Goal: Transaction & Acquisition: Purchase product/service

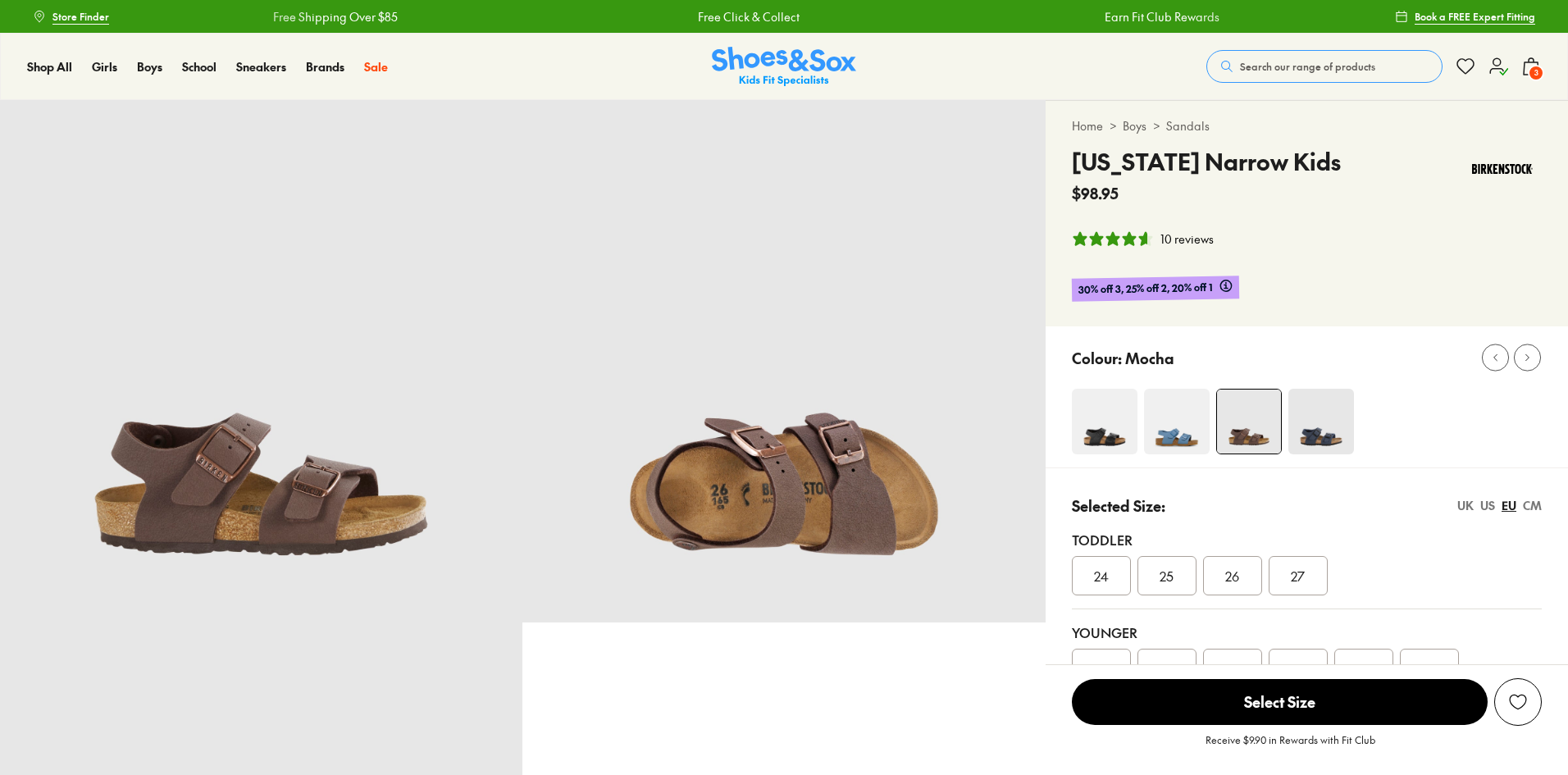
select select "*"
click at [1543, 73] on span "3" at bounding box center [1536, 73] width 16 height 16
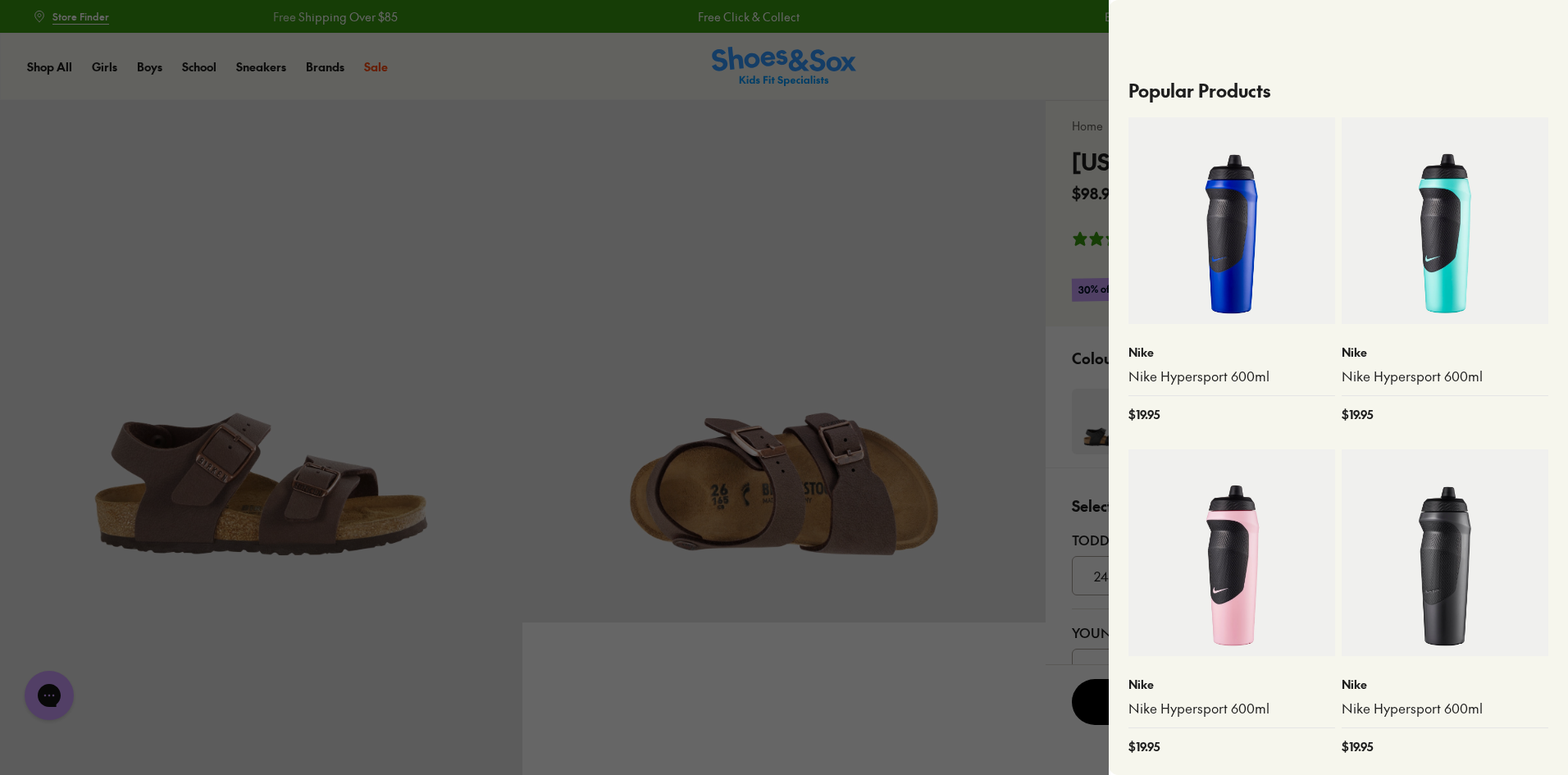
scroll to position [738, 0]
click at [976, 46] on div at bounding box center [784, 388] width 1568 height 775
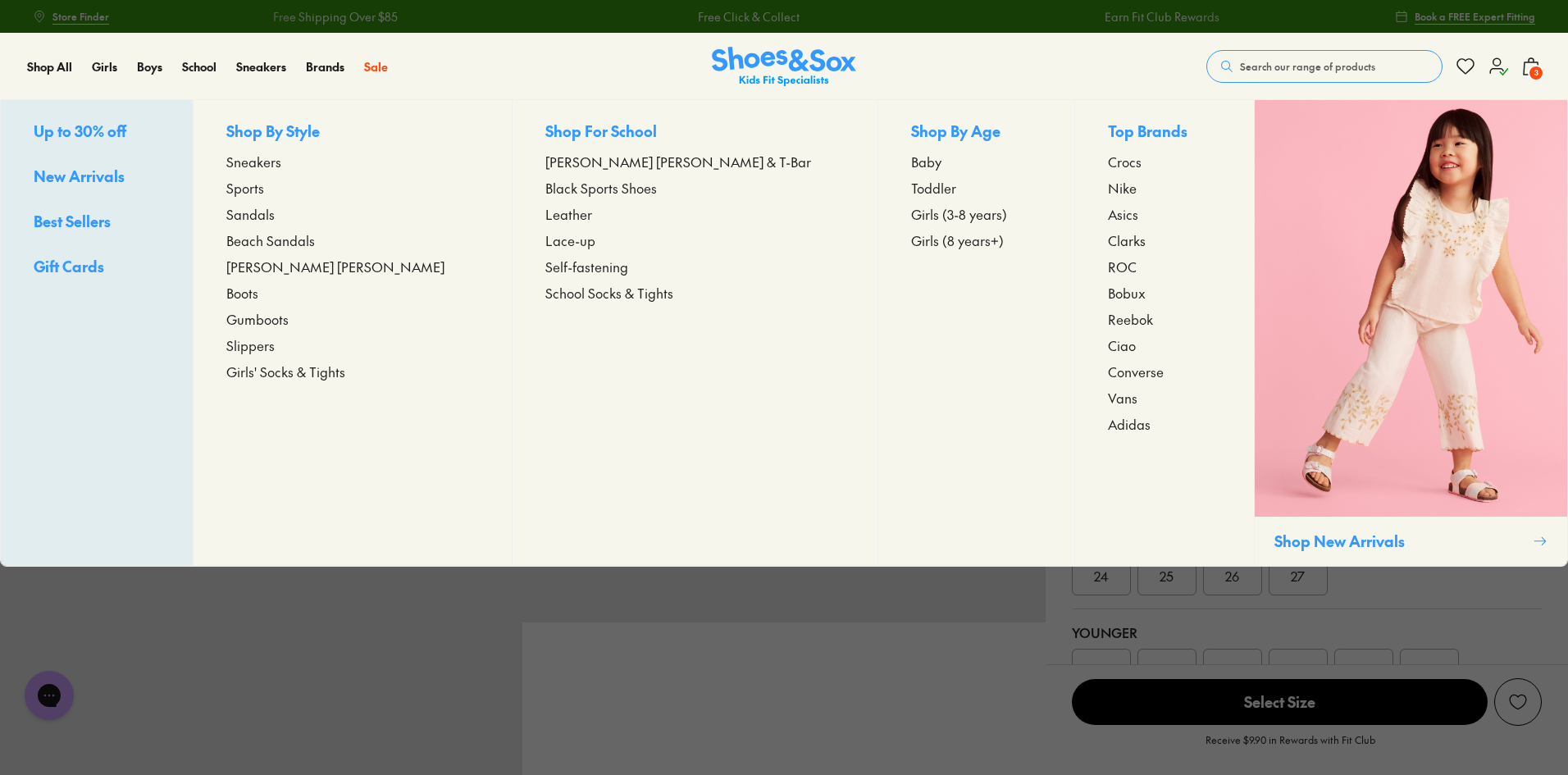
click at [911, 186] on span "Toddler" at bounding box center [934, 187] width 45 height 20
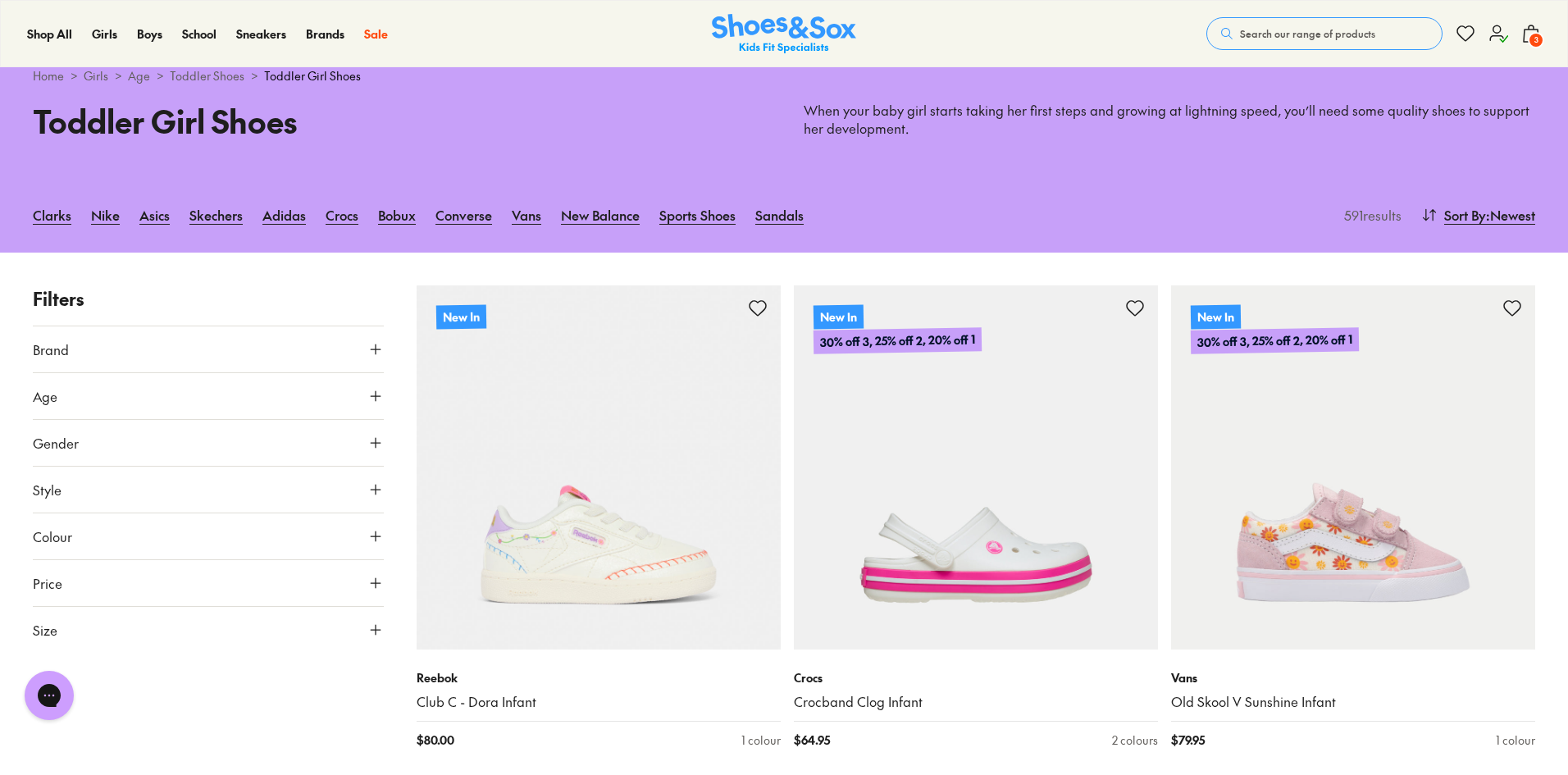
scroll to position [82, 0]
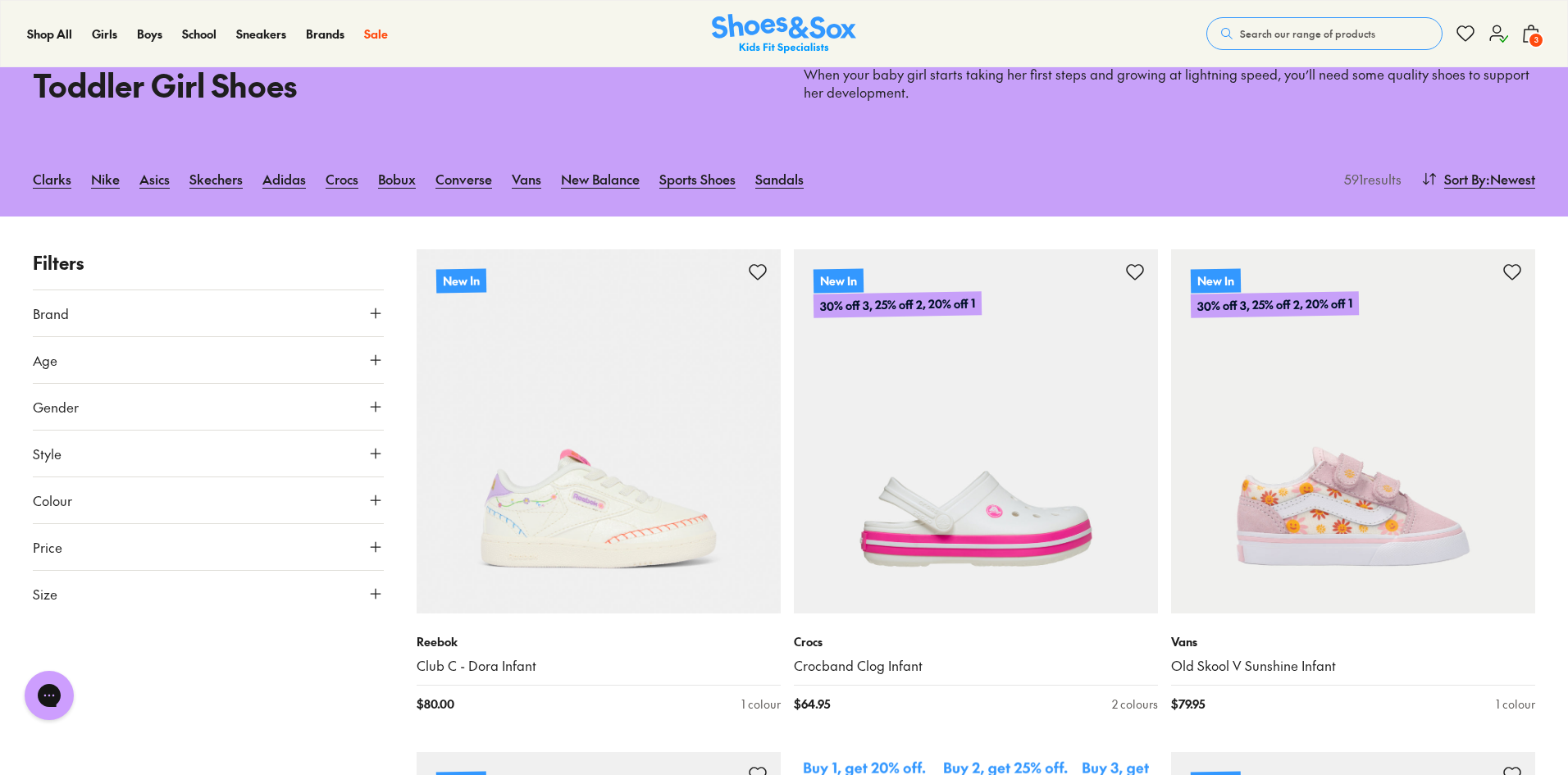
click at [81, 579] on button "Size" at bounding box center [208, 594] width 351 height 46
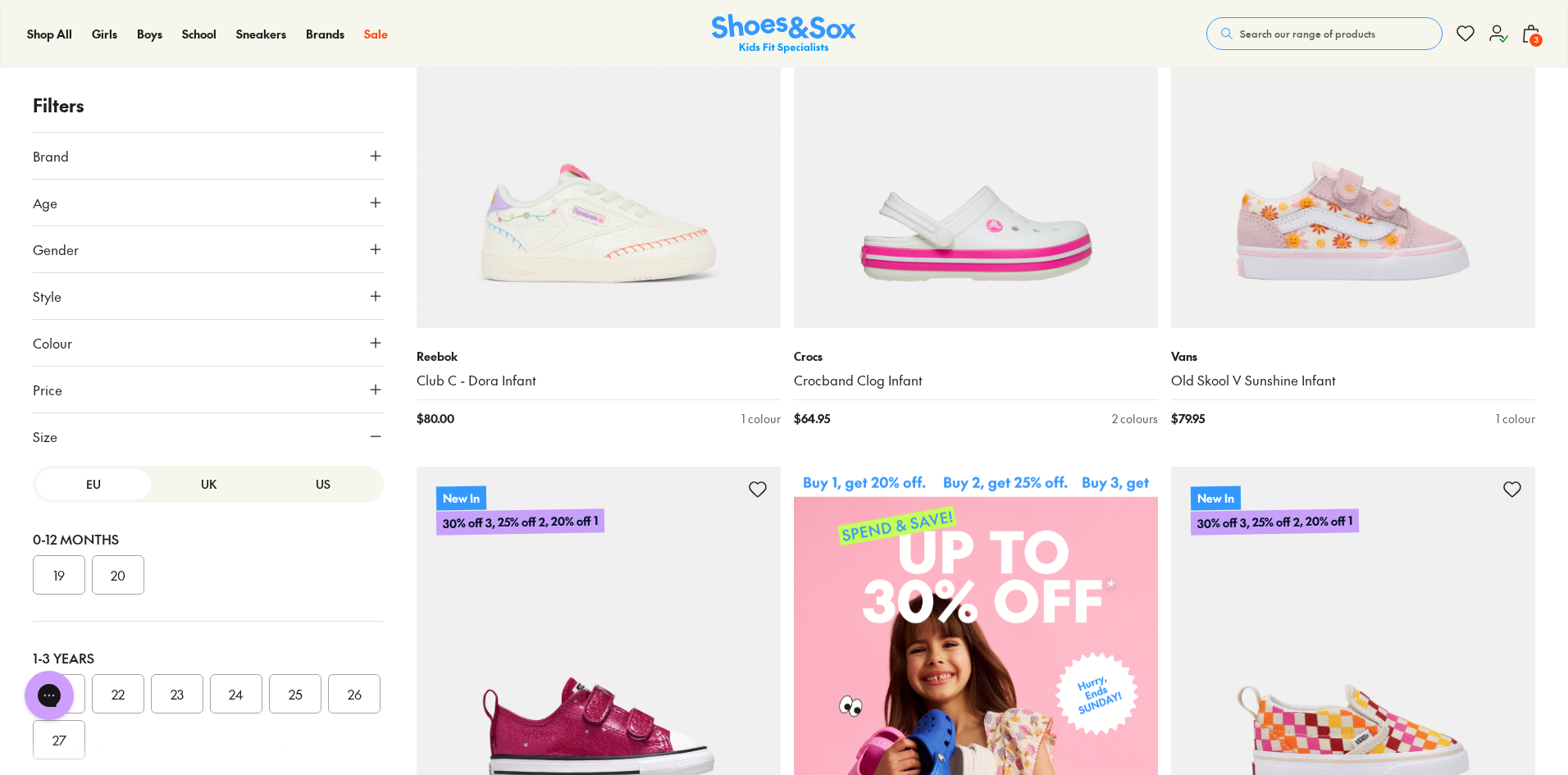
scroll to position [410, 0]
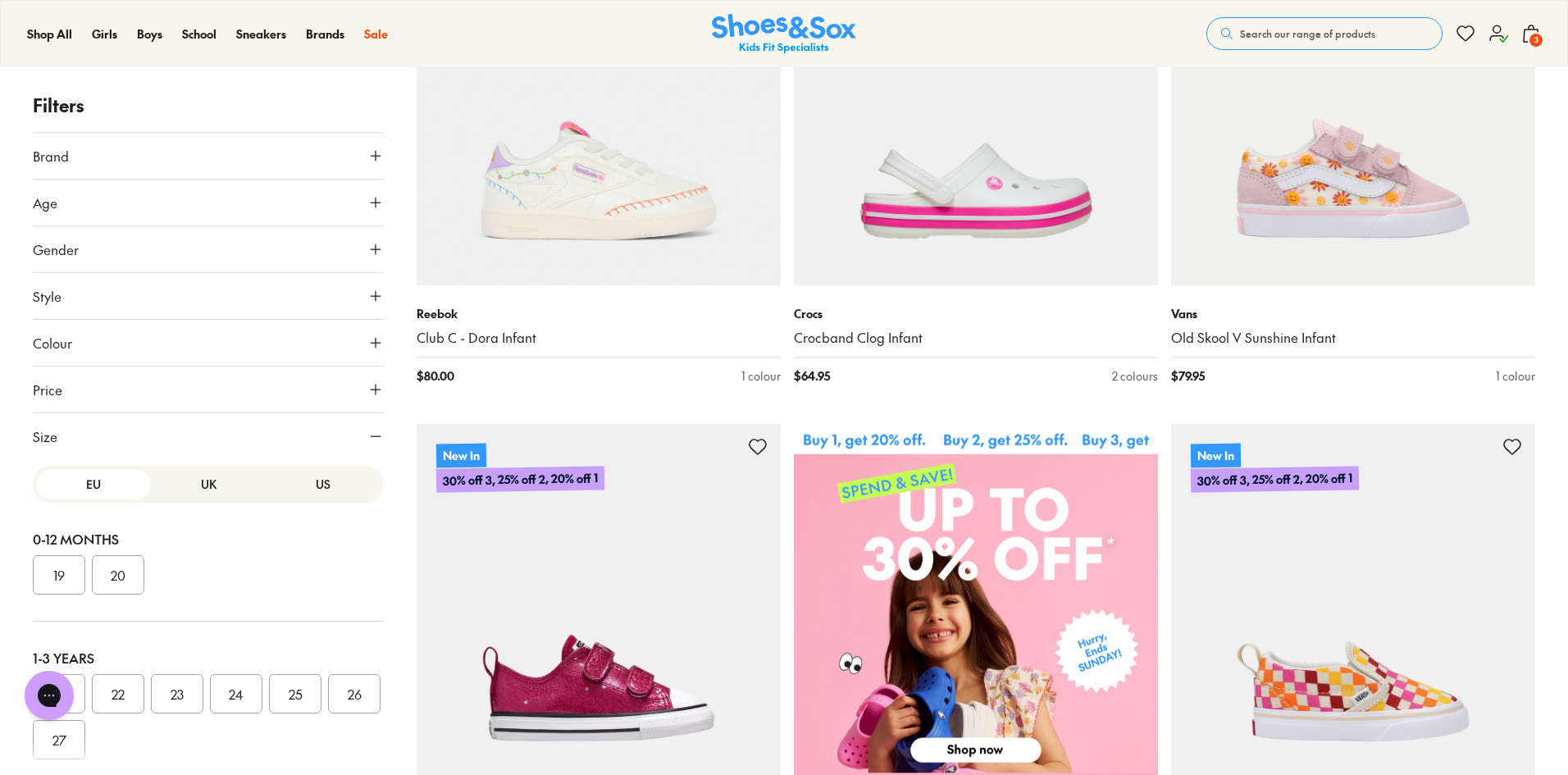
click at [119, 701] on button "22" at bounding box center [118, 694] width 53 height 40
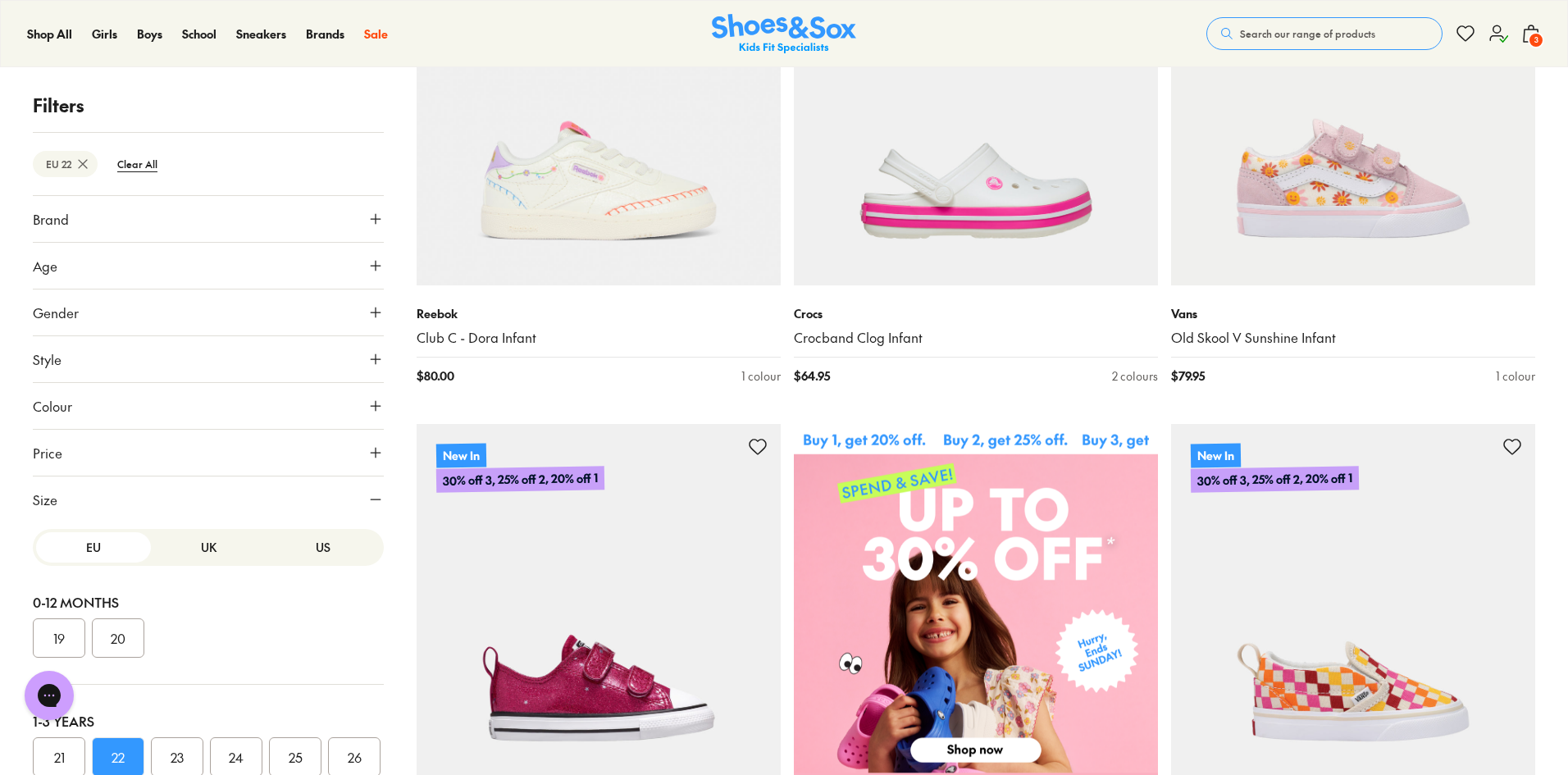
scroll to position [135, 0]
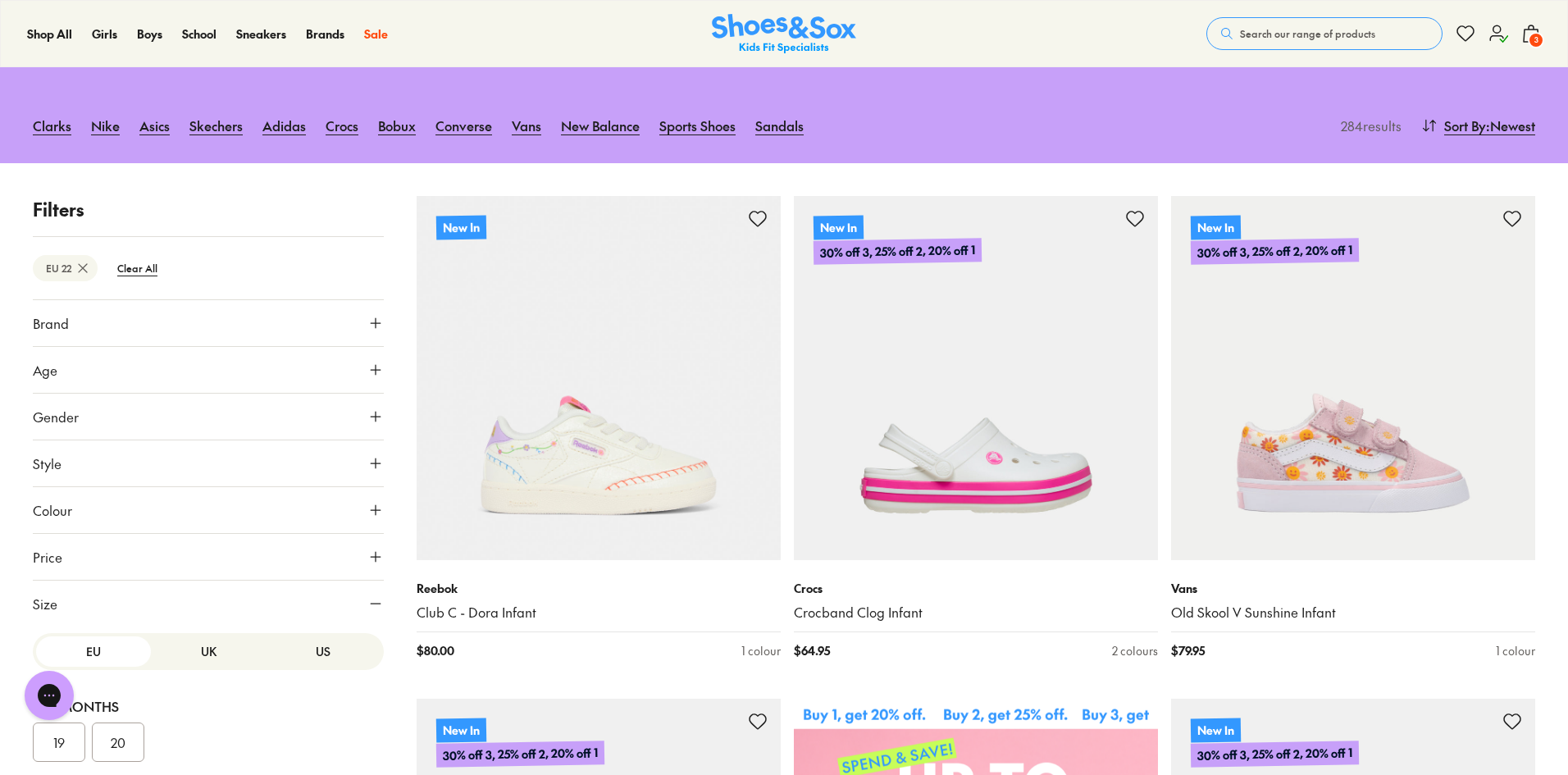
click at [74, 325] on button "Brand" at bounding box center [208, 323] width 351 height 46
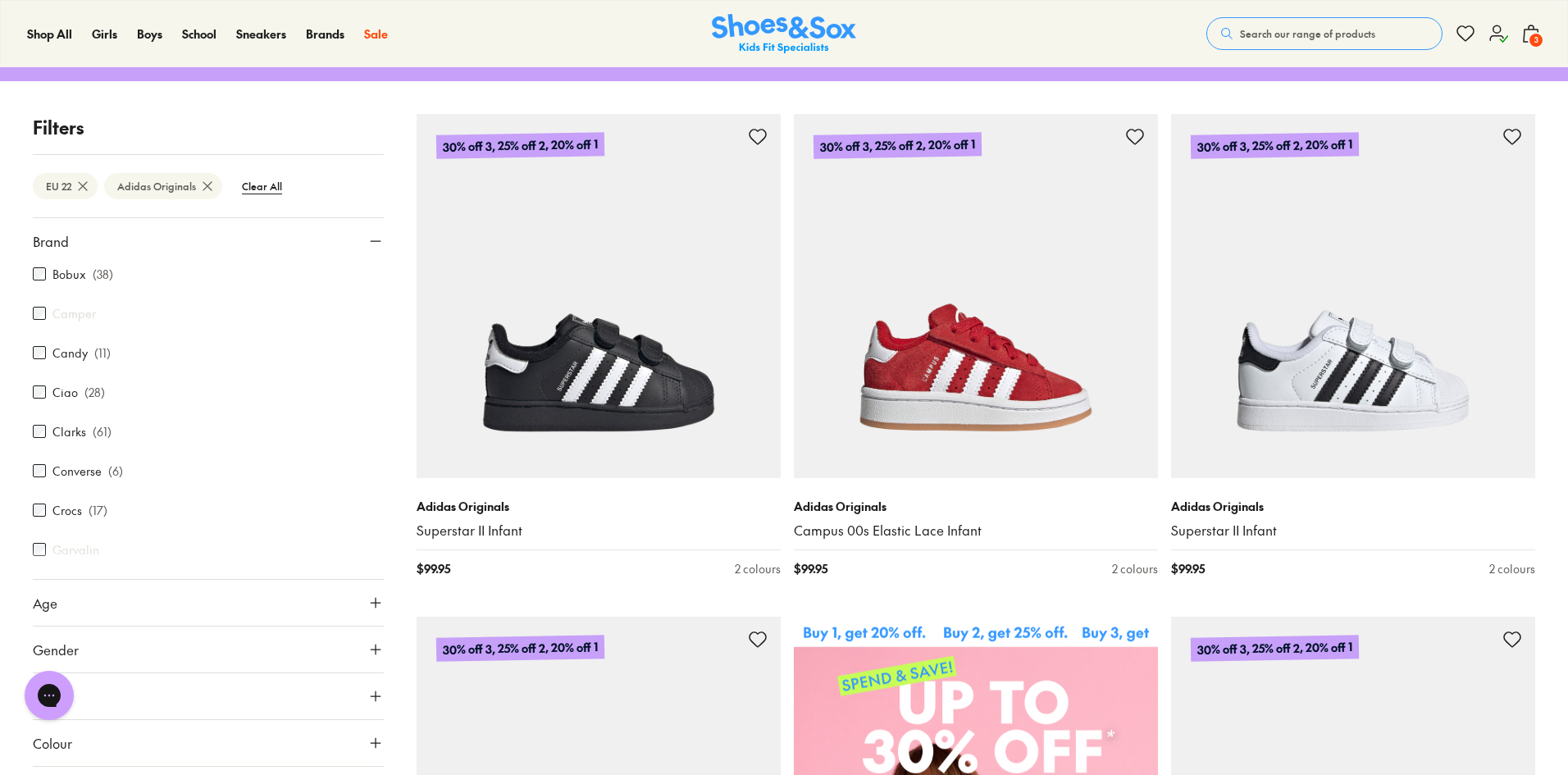
scroll to position [246, 0]
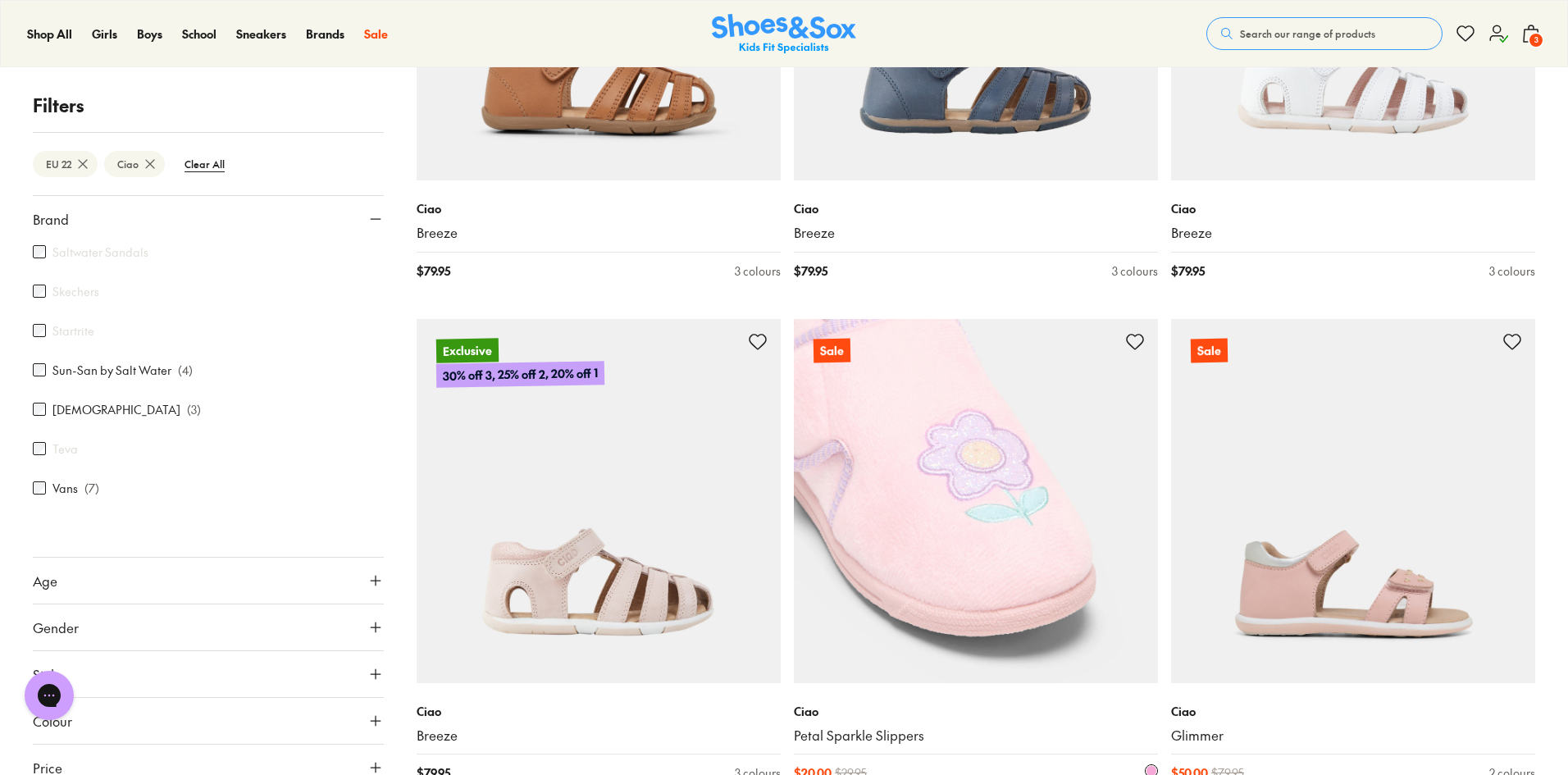
scroll to position [3198, 0]
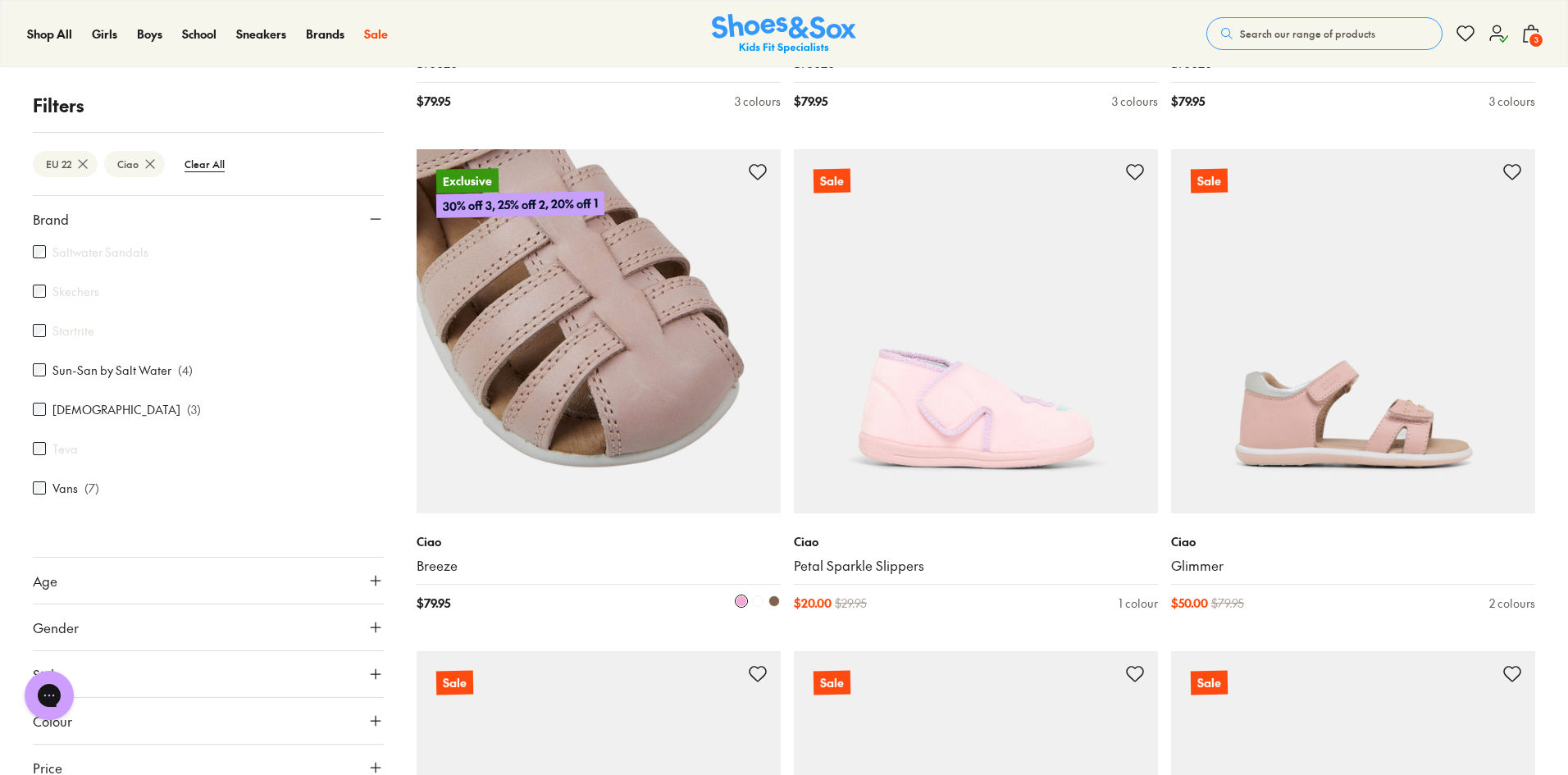
click at [592, 435] on img at bounding box center [598, 331] width 364 height 364
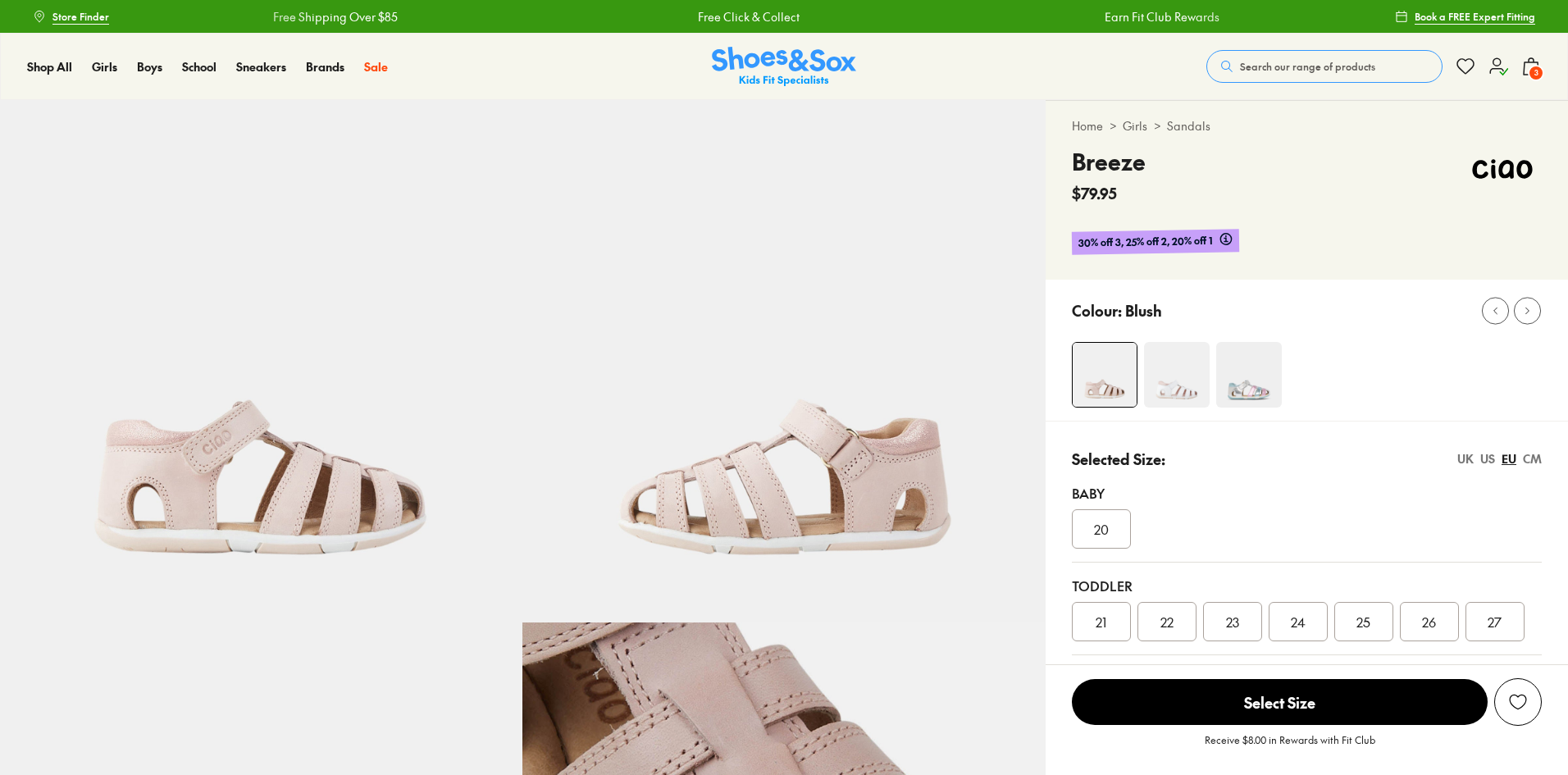
click at [1164, 595] on div "Toddler" at bounding box center [1306, 585] width 470 height 20
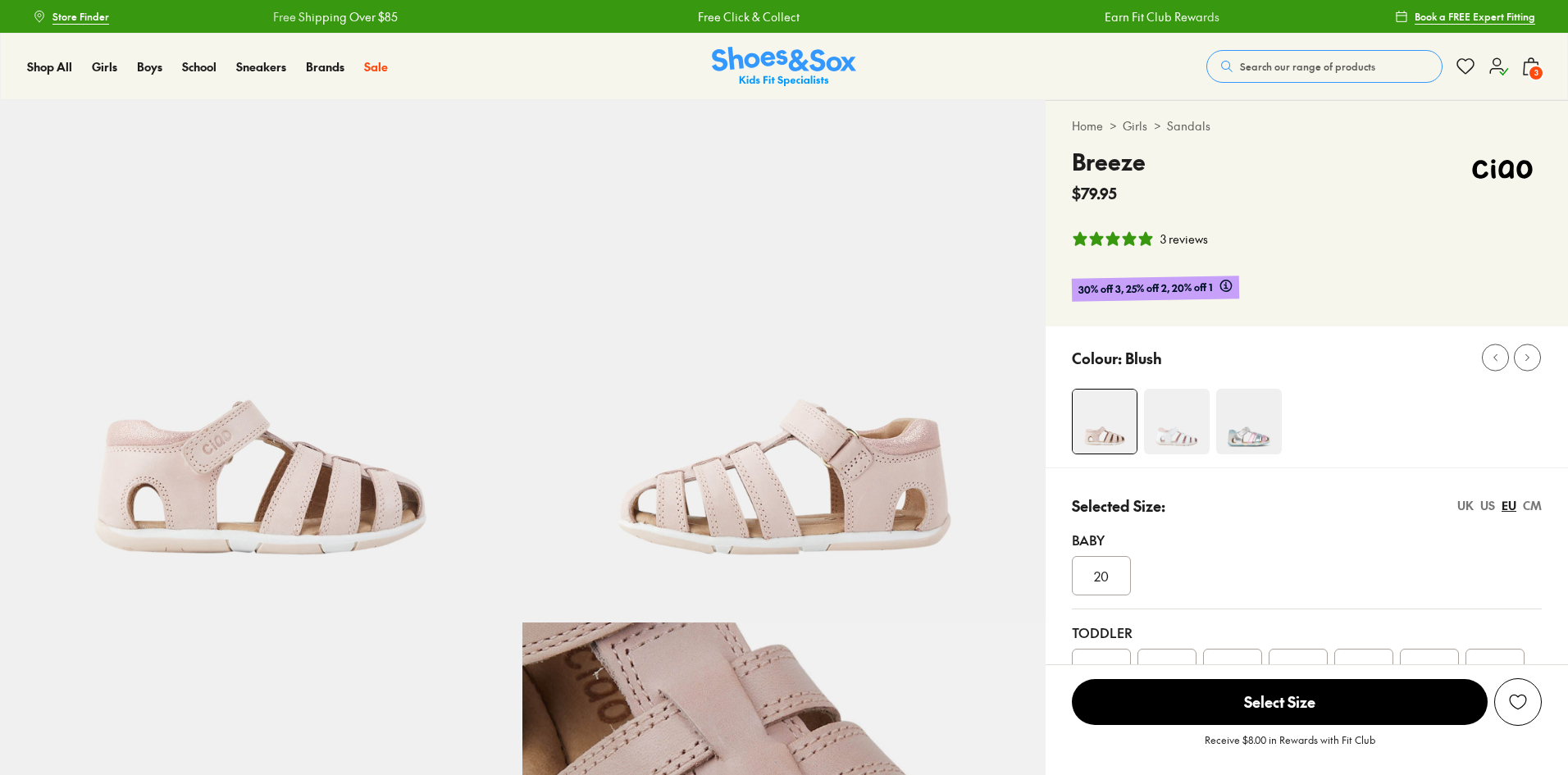
select select "*"
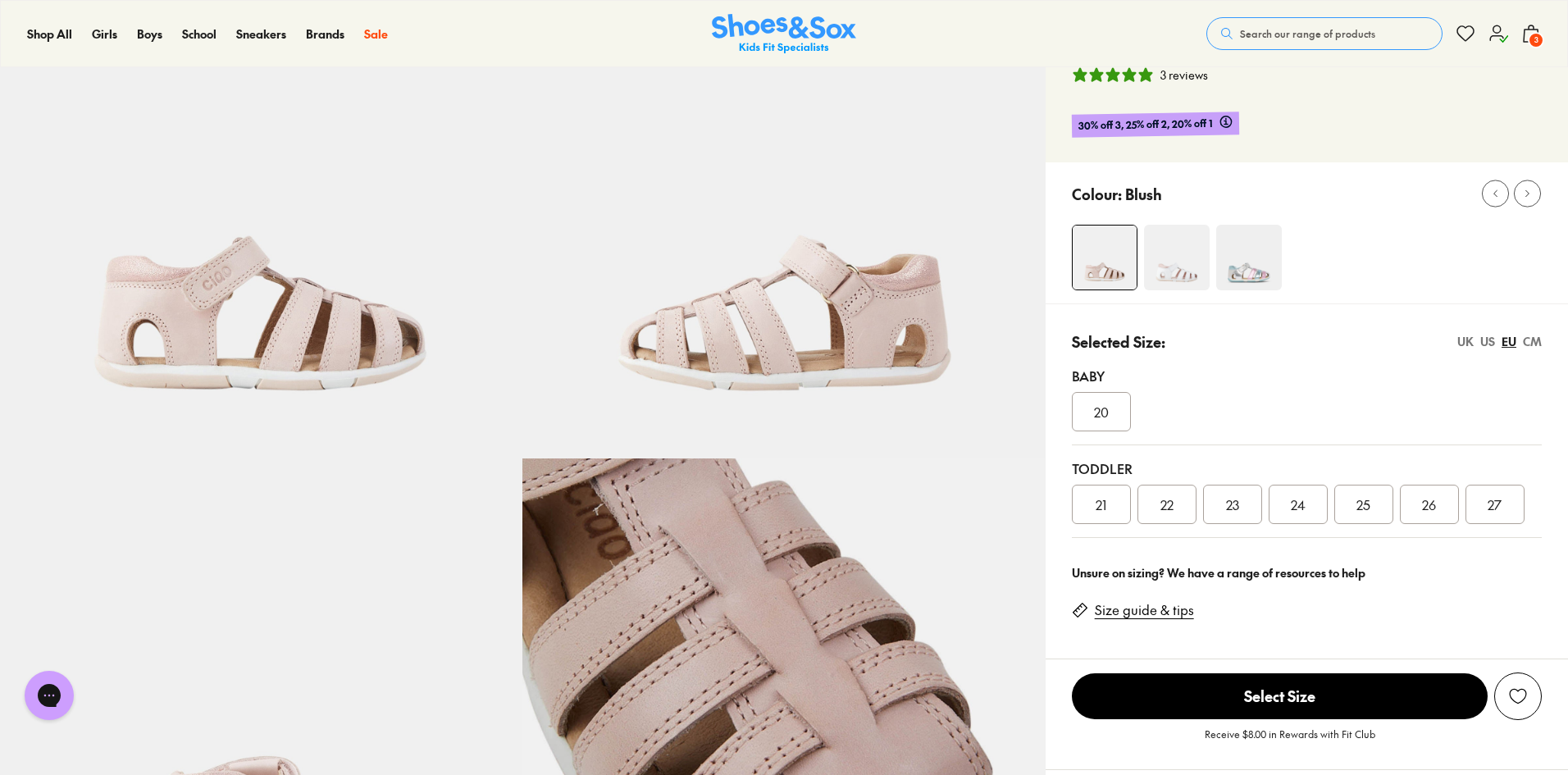
click at [1163, 496] on span "22" at bounding box center [1167, 504] width 13 height 20
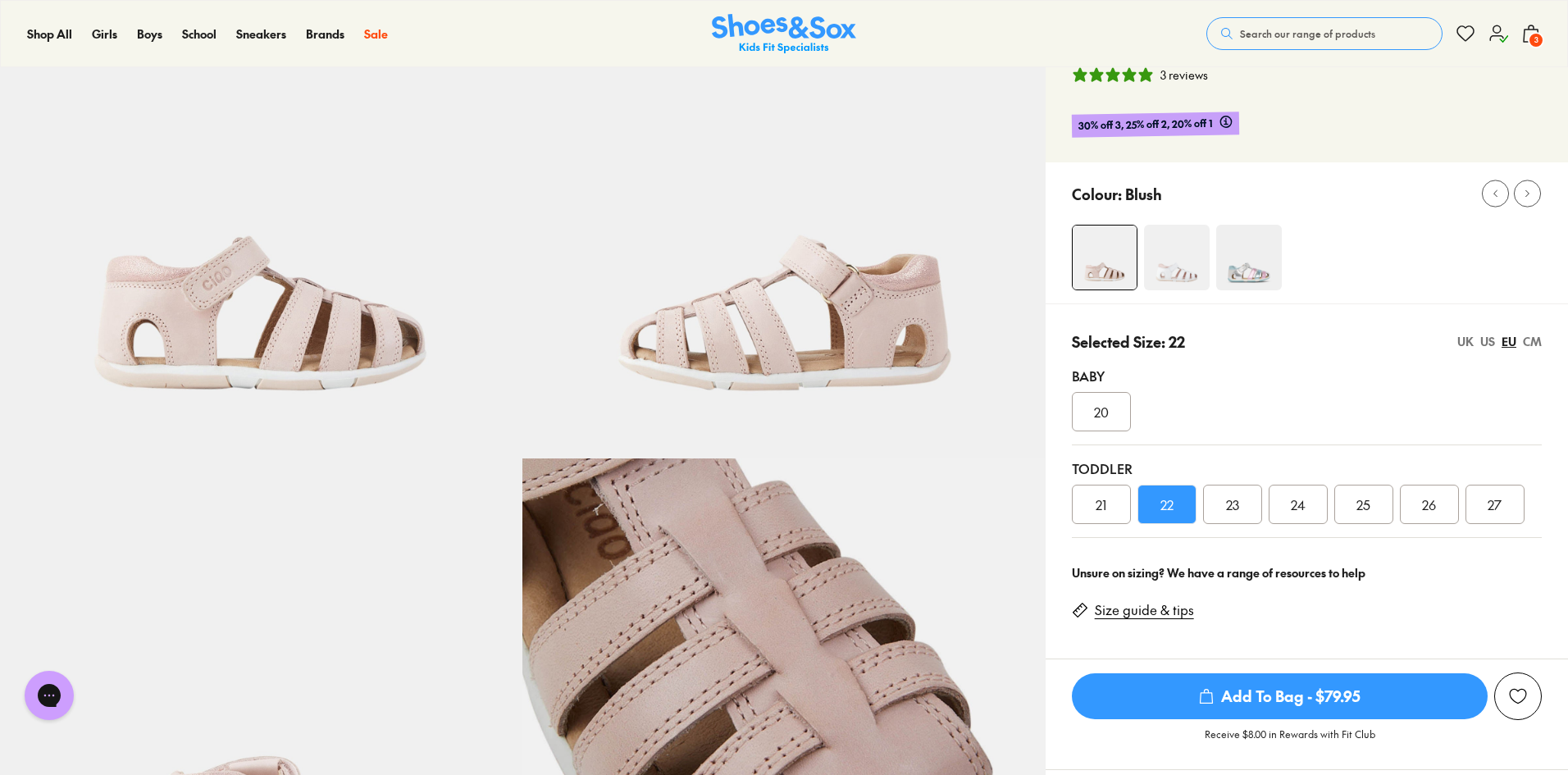
click at [1155, 698] on span "Add To Bag - $79.95" at bounding box center [1280, 696] width 416 height 46
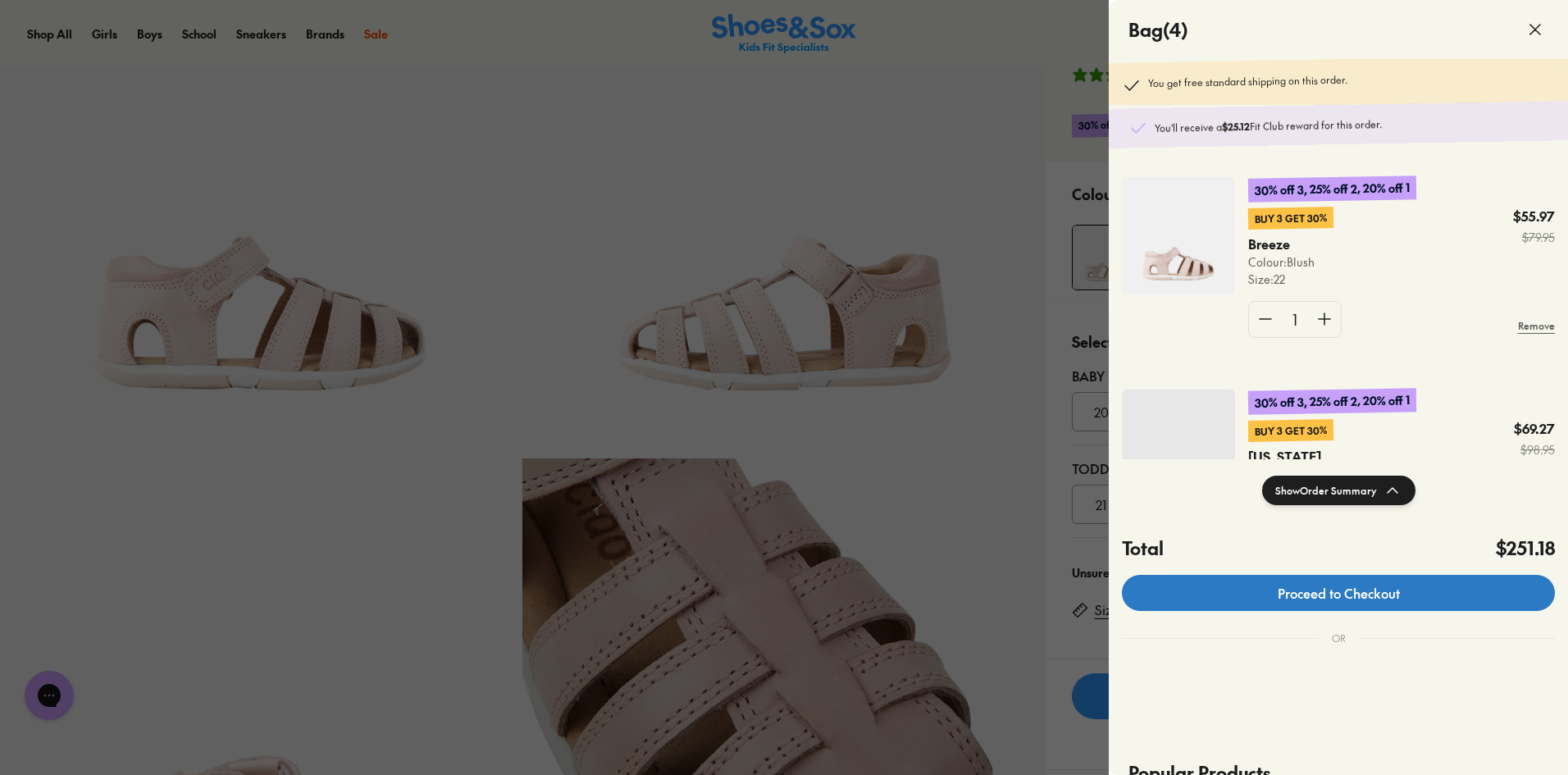
click at [1380, 578] on link "Proceed to Checkout" at bounding box center [1338, 593] width 433 height 36
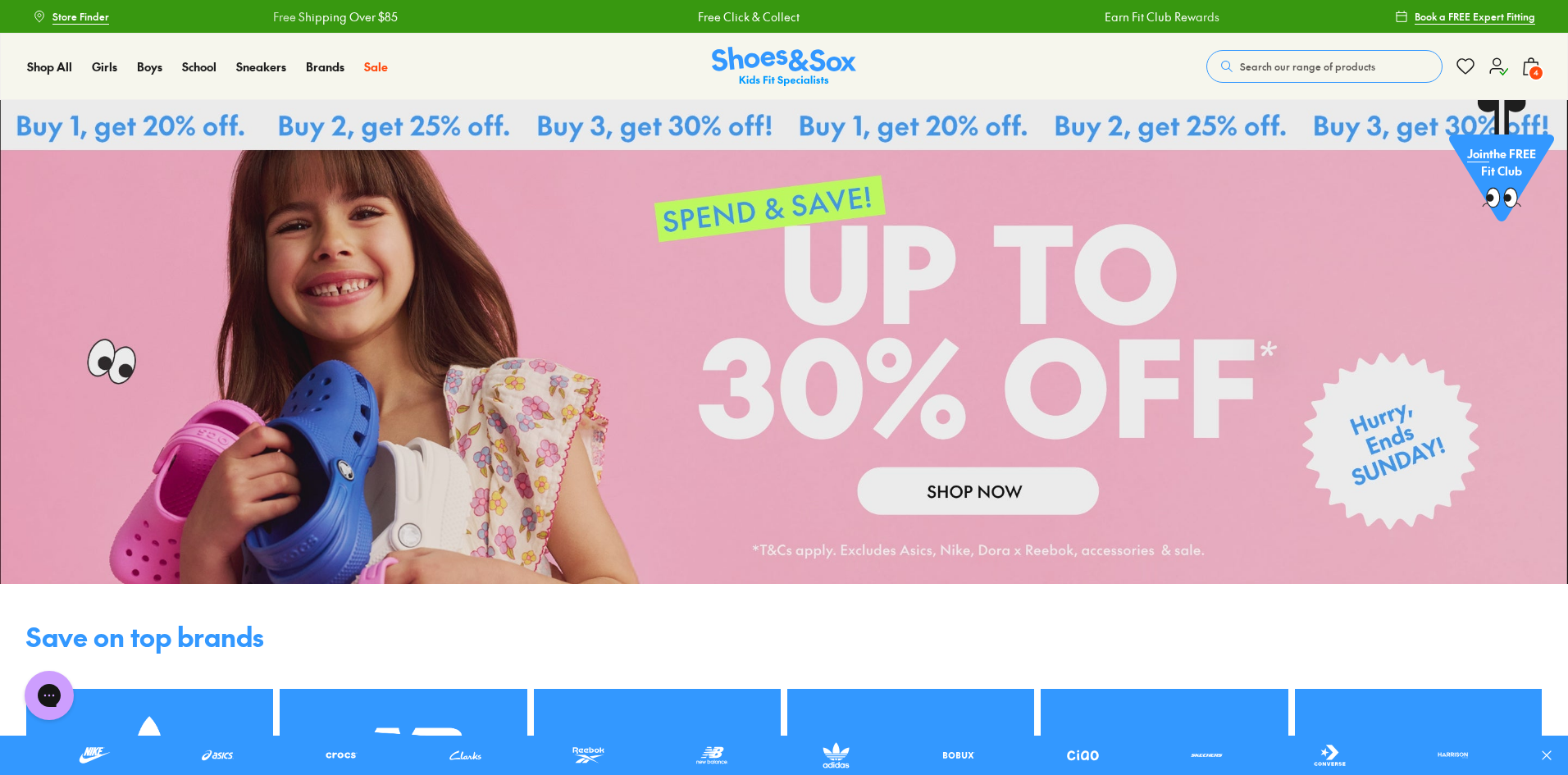
click at [1534, 73] on span "4" at bounding box center [1536, 73] width 16 height 16
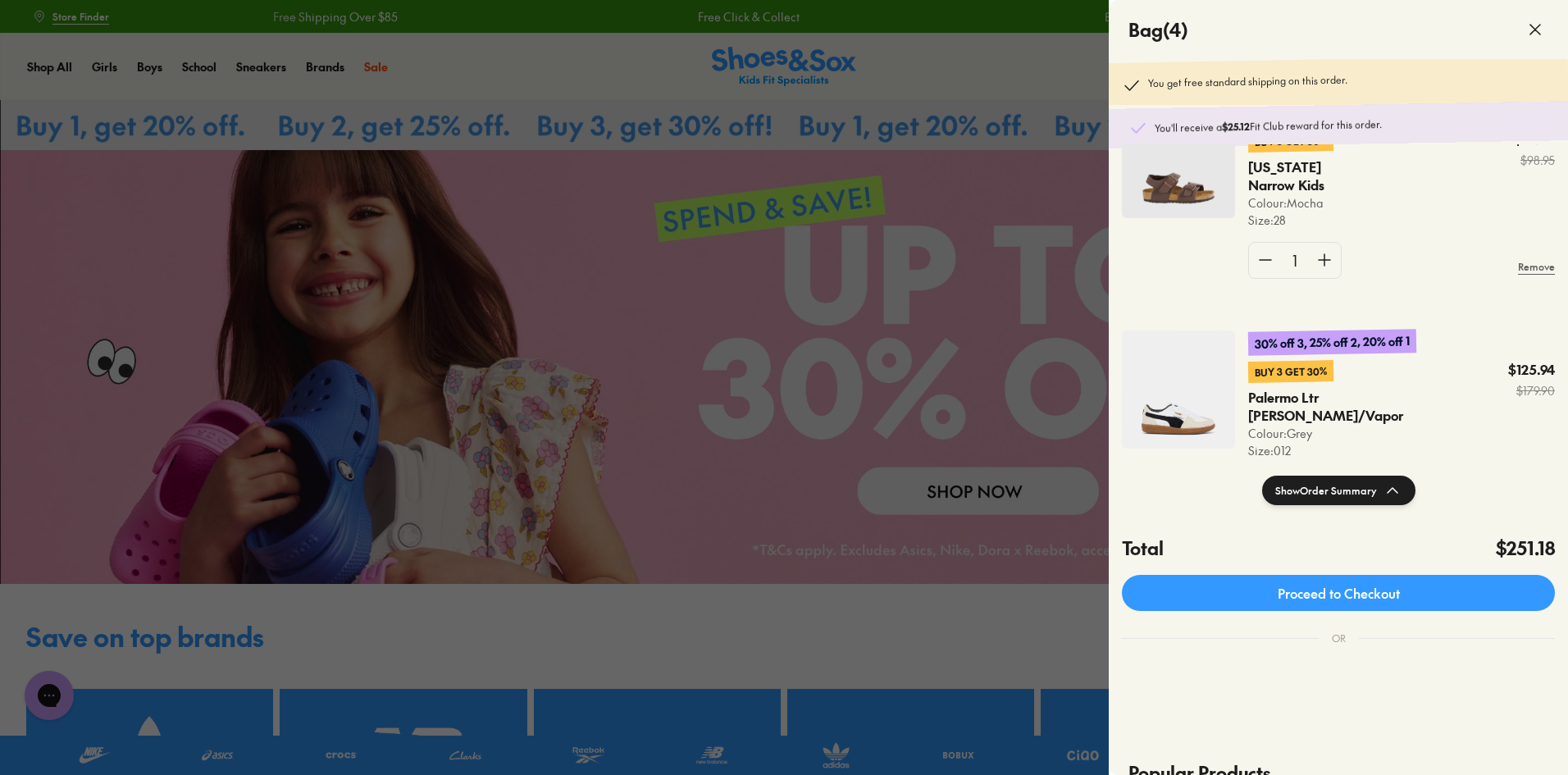
scroll to position [328, 0]
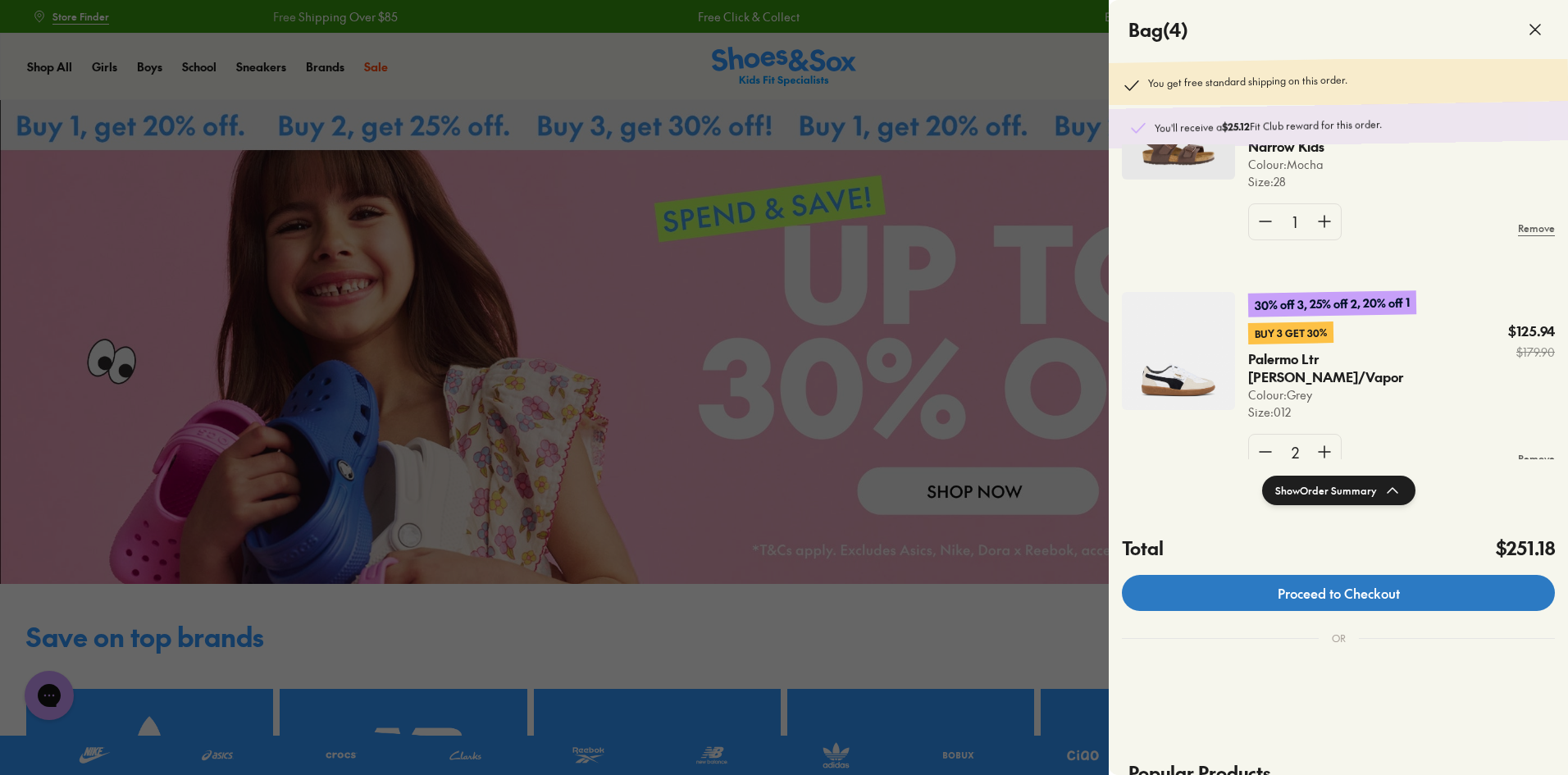
click at [1363, 579] on link "Proceed to Checkout" at bounding box center [1338, 593] width 433 height 36
